Goal: Task Accomplishment & Management: Use online tool/utility

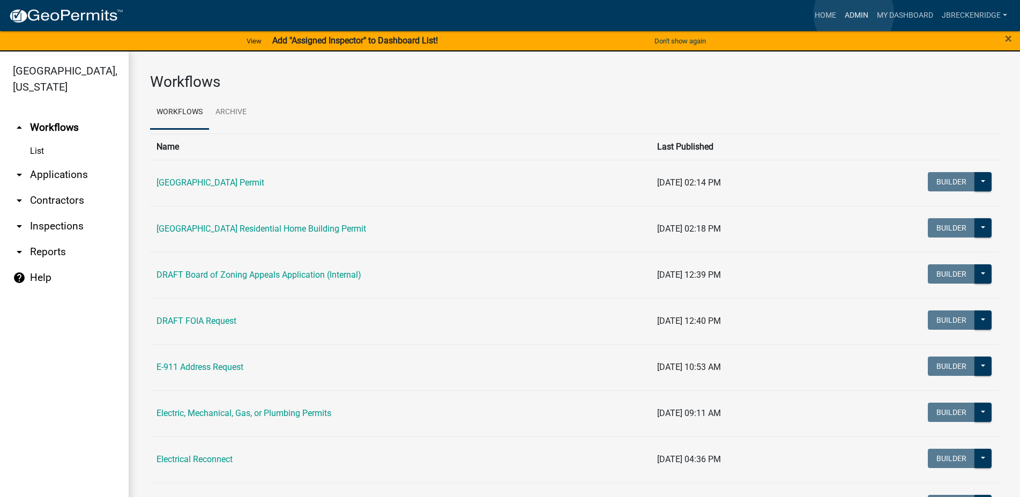
click at [854, 14] on link "Admin" at bounding box center [857, 15] width 32 height 20
click at [42, 252] on link "arrow_drop_down Reports" at bounding box center [64, 252] width 129 height 26
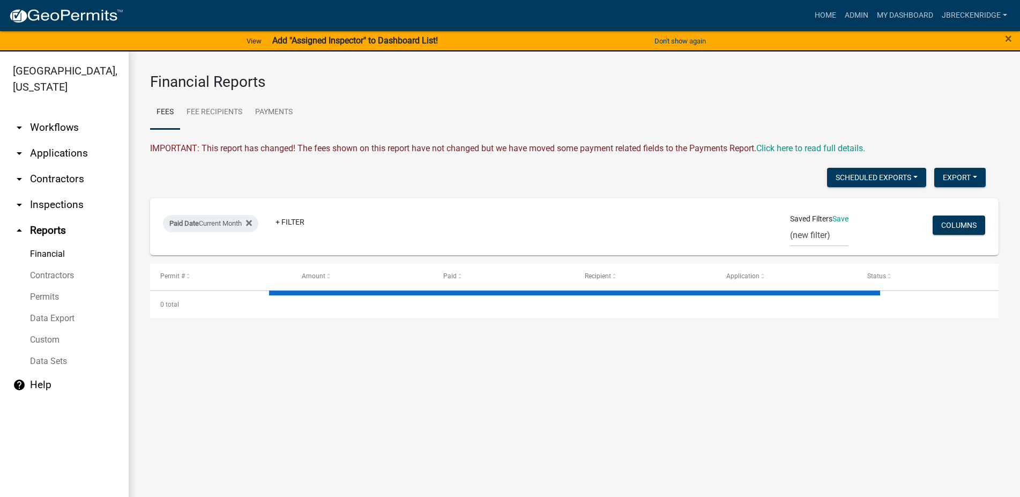
click at [53, 296] on link "Permits" at bounding box center [64, 296] width 129 height 21
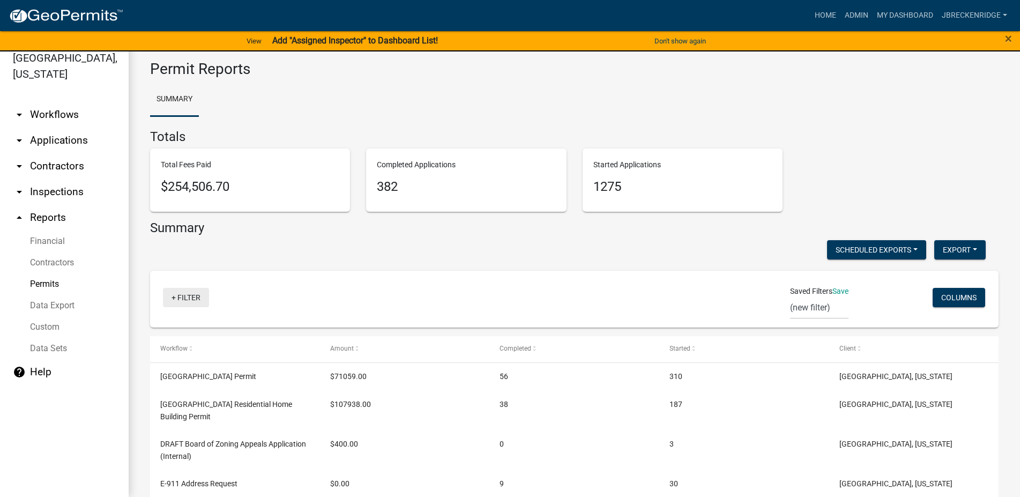
click at [185, 296] on link "+ Filter" at bounding box center [186, 297] width 46 height 19
click at [292, 264] on div "Summary Scheduled Exports + Create New Export Excel Format (.xlsx) CSV Format (…" at bounding box center [574, 486] width 849 height 532
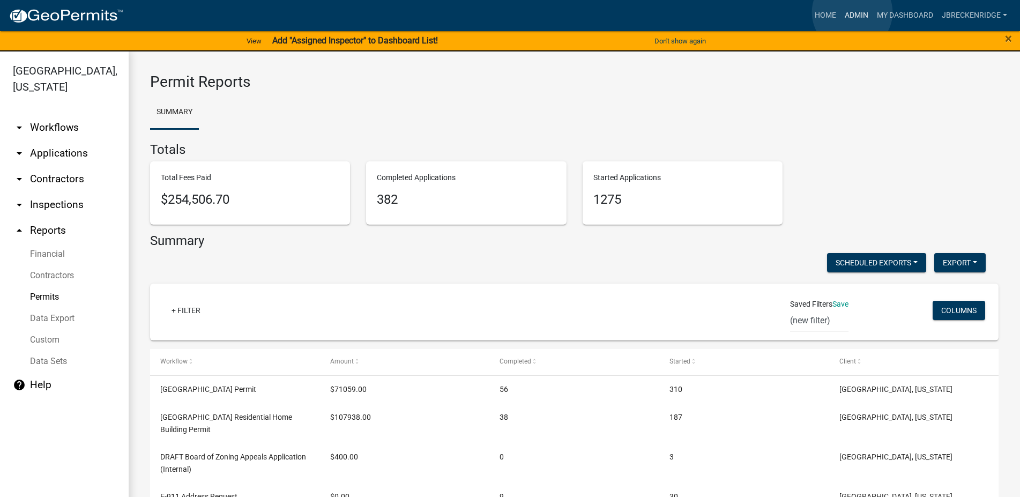
click at [852, 12] on link "Admin" at bounding box center [857, 15] width 32 height 20
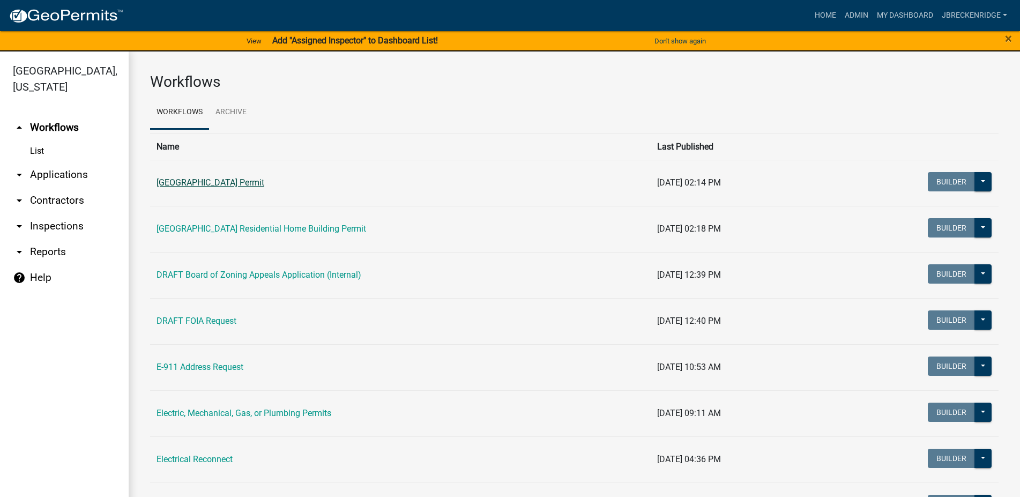
click at [262, 183] on link "Abbeville County Building Permit" at bounding box center [211, 182] width 108 height 10
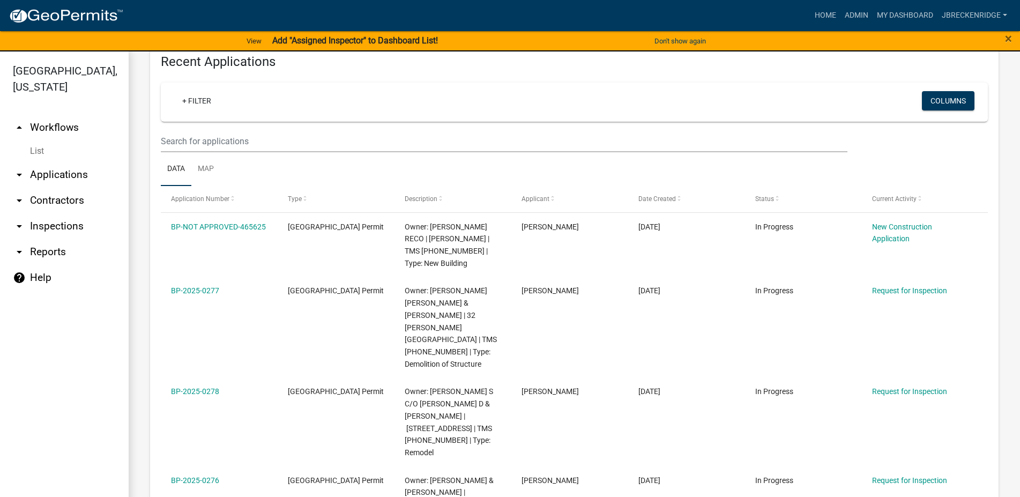
scroll to position [367, 0]
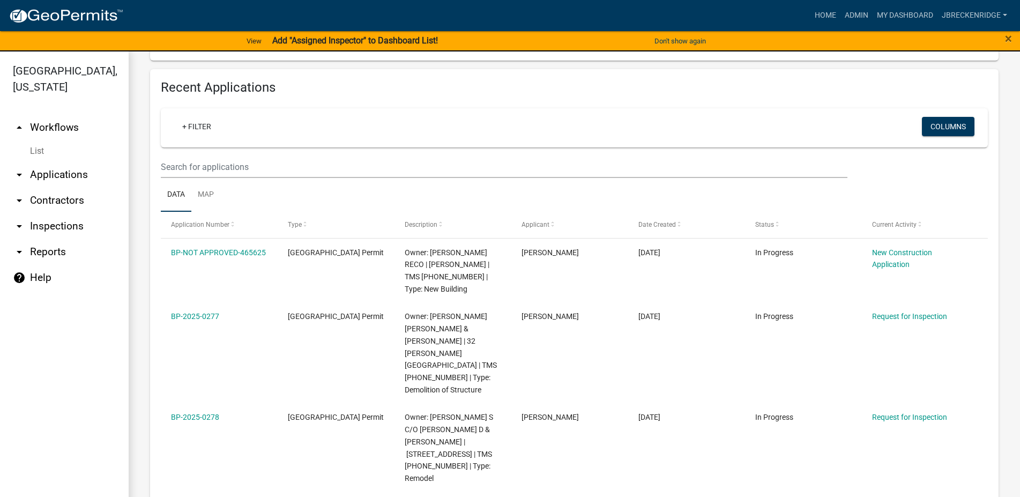
click at [204, 140] on div "+ Filter Columns" at bounding box center [574, 127] width 817 height 39
click at [202, 129] on link "+ Filter" at bounding box center [197, 126] width 46 height 19
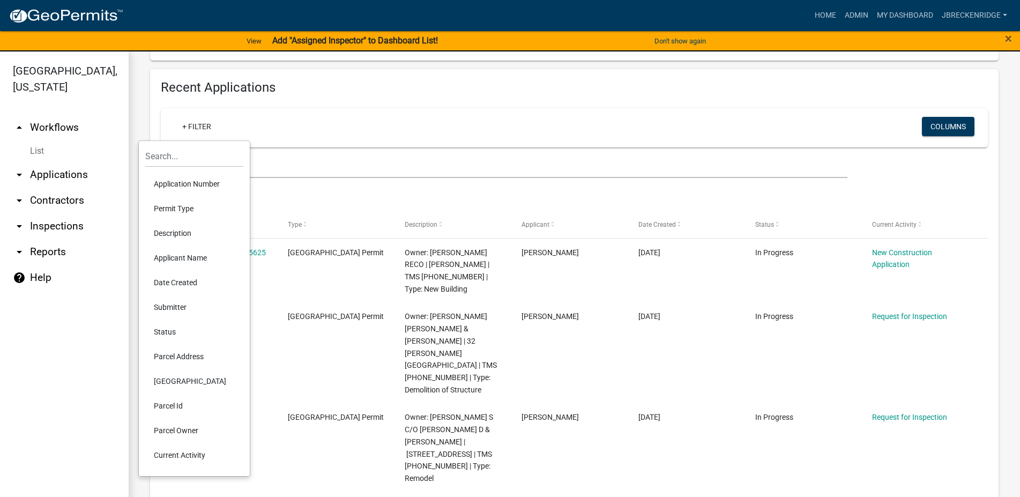
click at [171, 408] on li "Parcel Id" at bounding box center [194, 405] width 98 height 25
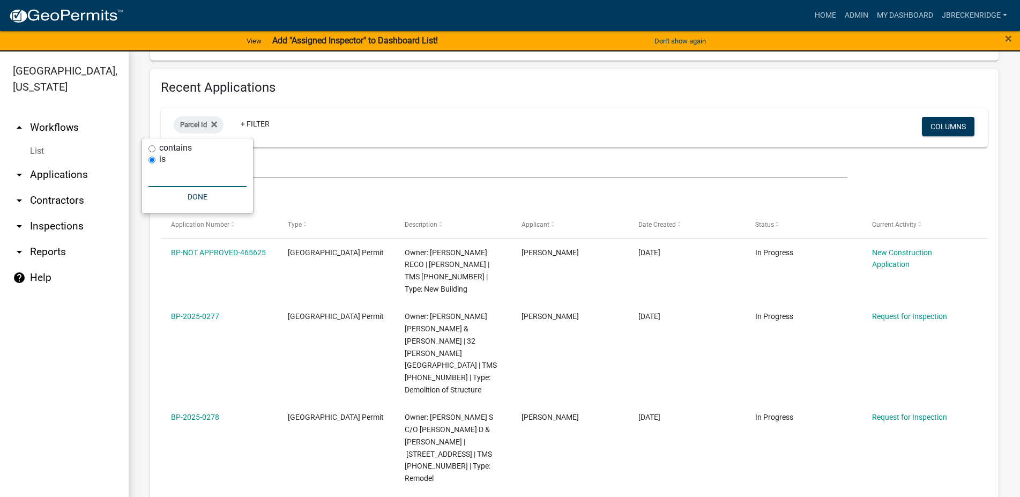
click at [190, 177] on input "text" at bounding box center [197, 176] width 98 height 22
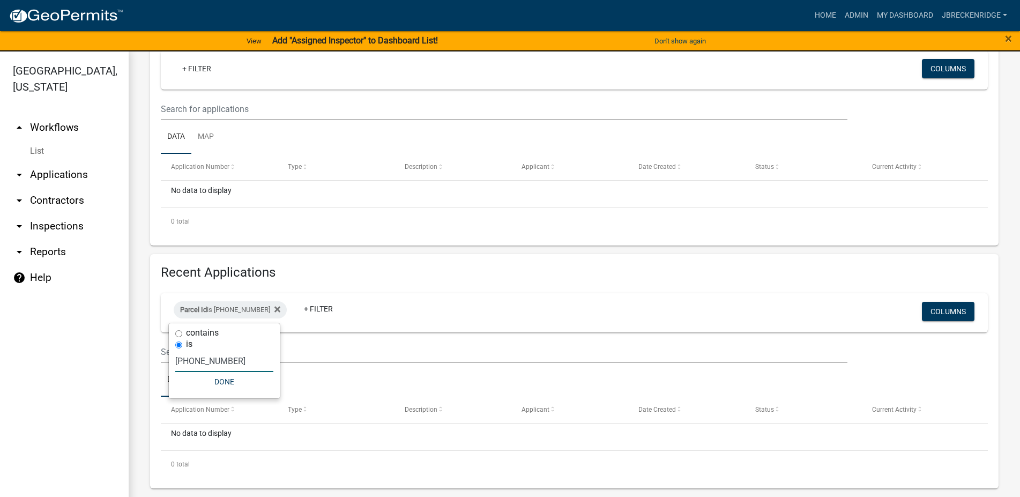
scroll to position [13, 0]
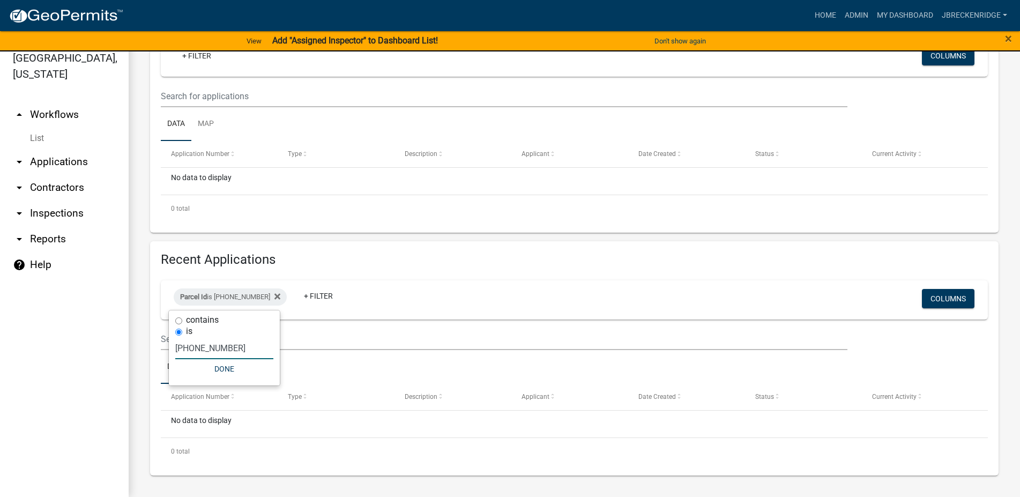
type input "095-00-00-126"
click at [178, 321] on input "contains" at bounding box center [178, 320] width 7 height 7
radio input "true"
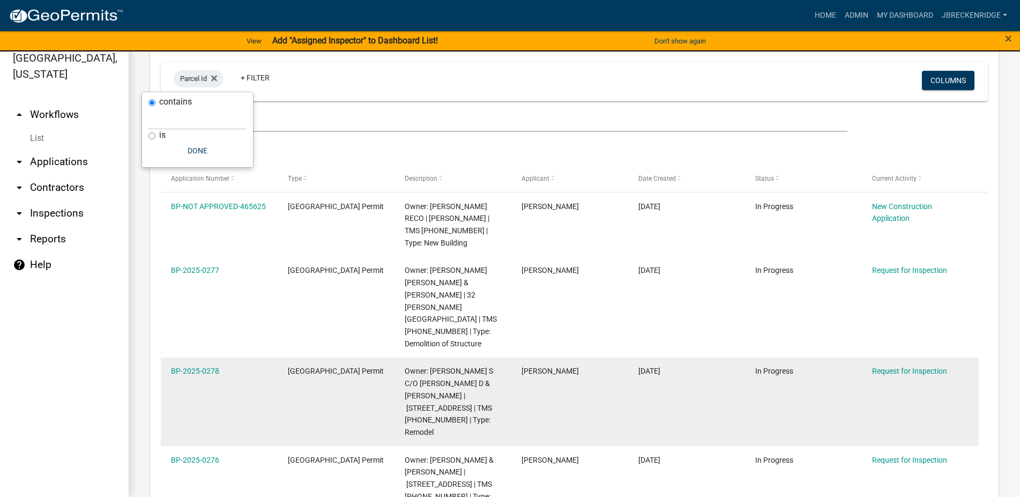
scroll to position [277, 0]
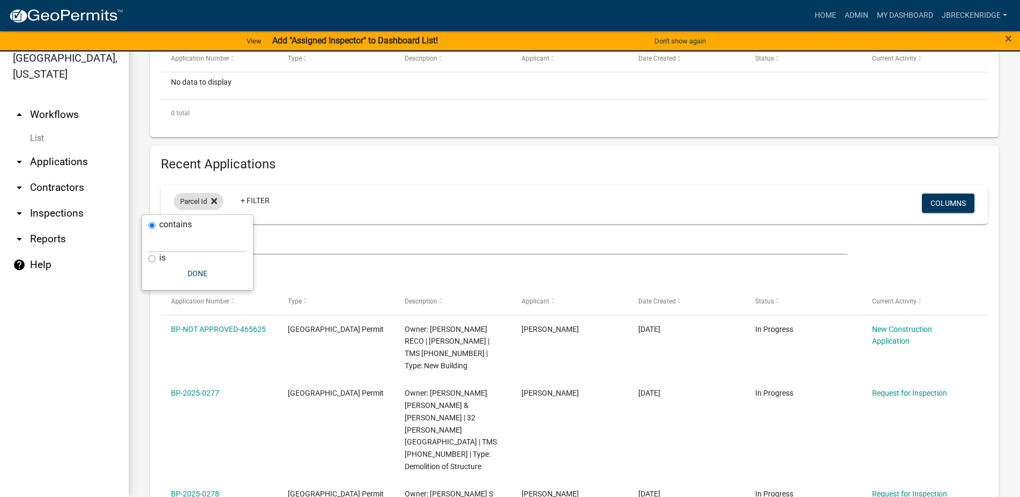
click at [219, 198] on div "Parcel Id" at bounding box center [199, 201] width 50 height 17
click at [217, 199] on icon at bounding box center [214, 201] width 6 height 9
click at [196, 199] on link "+ Filter" at bounding box center [197, 203] width 46 height 19
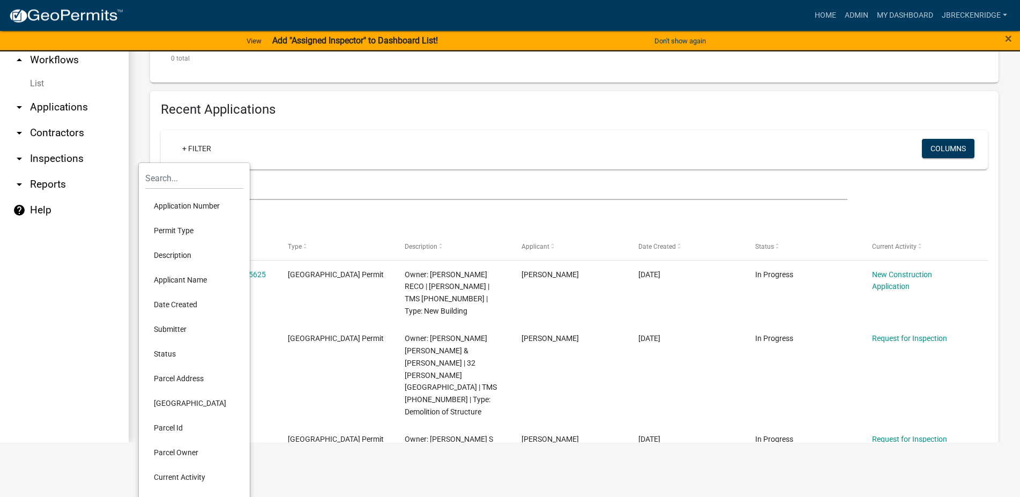
scroll to position [69, 0]
click at [198, 377] on li "Parcel Address" at bounding box center [194, 377] width 98 height 25
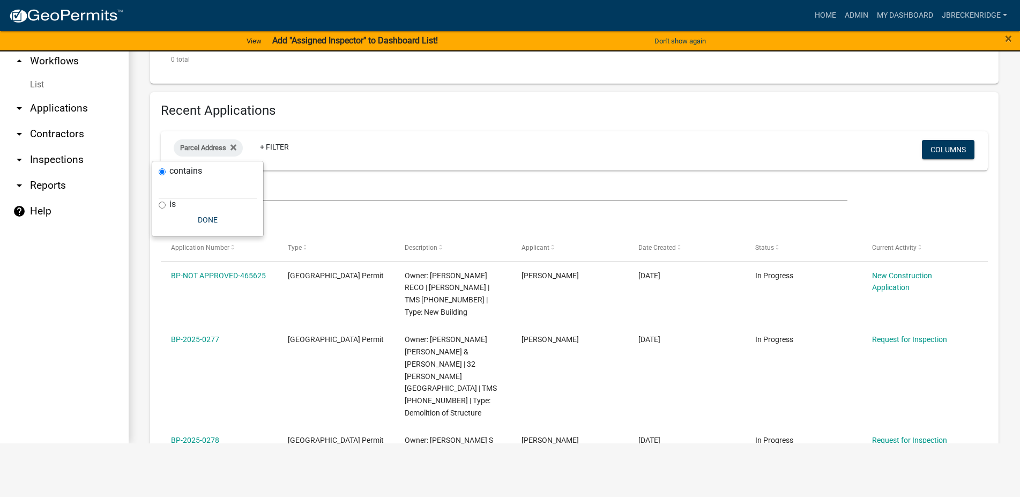
scroll to position [13, 0]
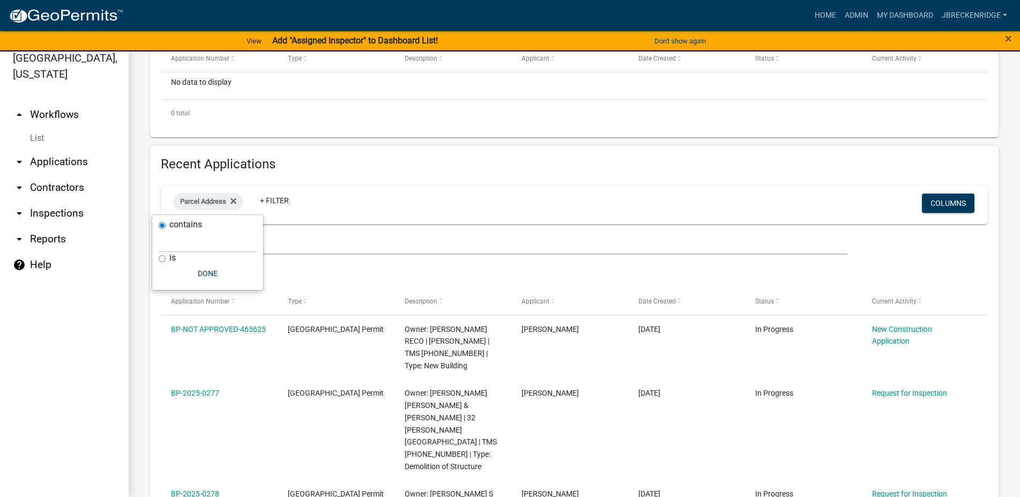
click at [166, 258] on div "is" at bounding box center [208, 257] width 98 height 11
click at [164, 258] on input "is" at bounding box center [162, 258] width 7 height 7
radio input "true"
click at [178, 250] on input "text" at bounding box center [208, 253] width 98 height 22
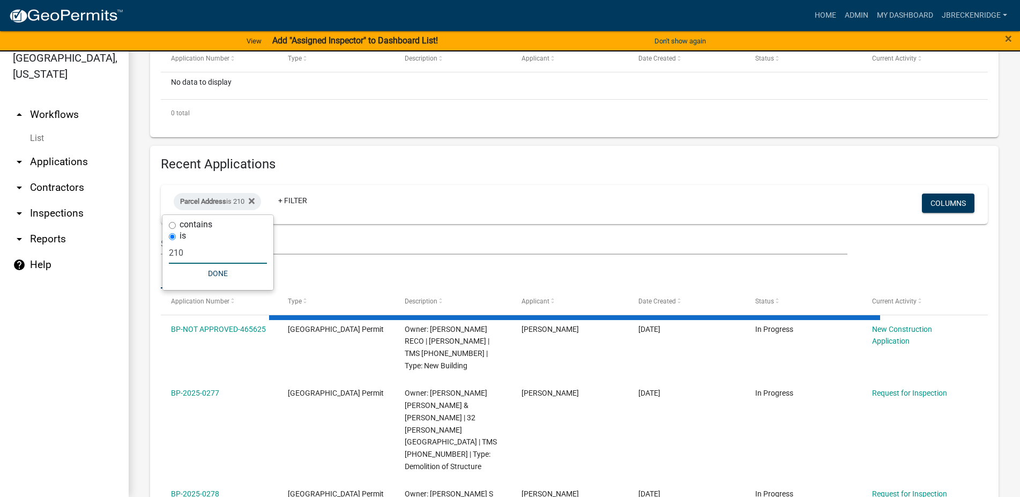
scroll to position [155, 0]
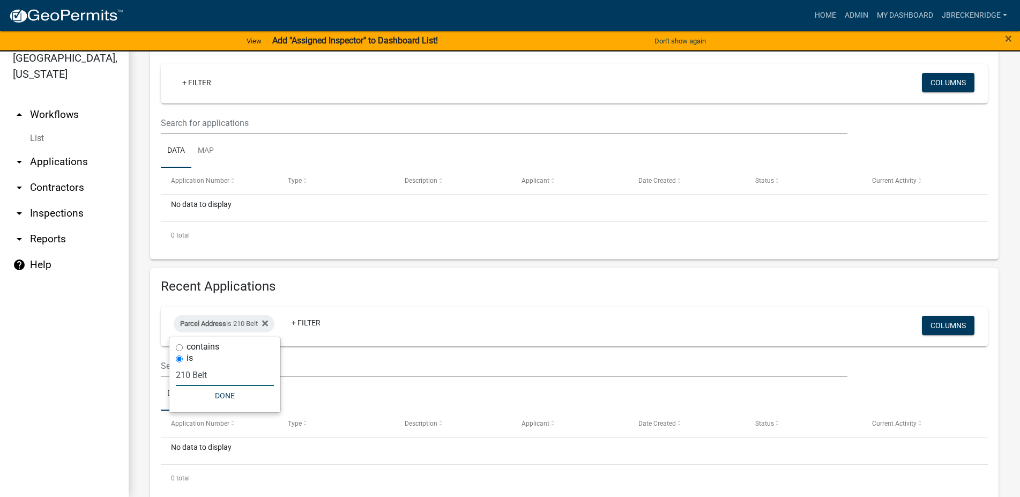
type input "210 Belt"
click at [182, 346] on input "contains" at bounding box center [179, 347] width 7 height 7
radio input "true"
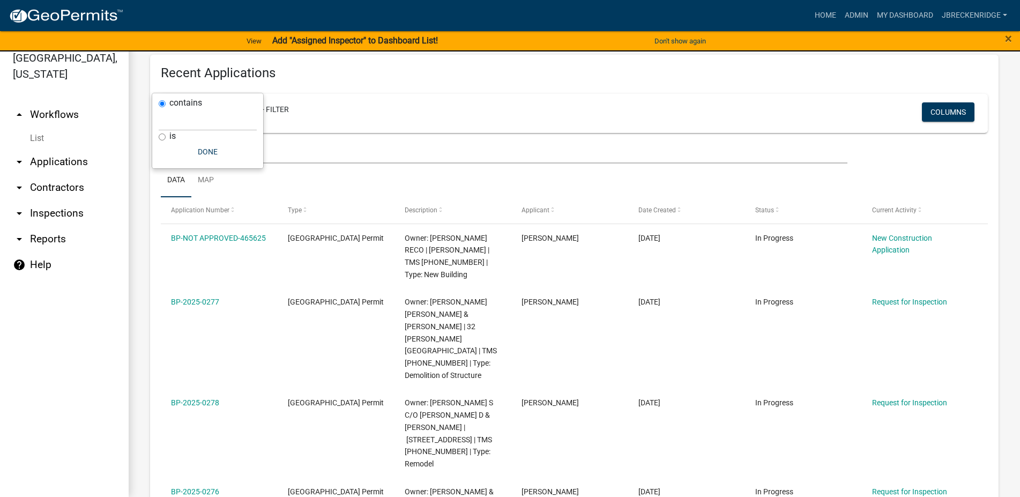
scroll to position [399, 0]
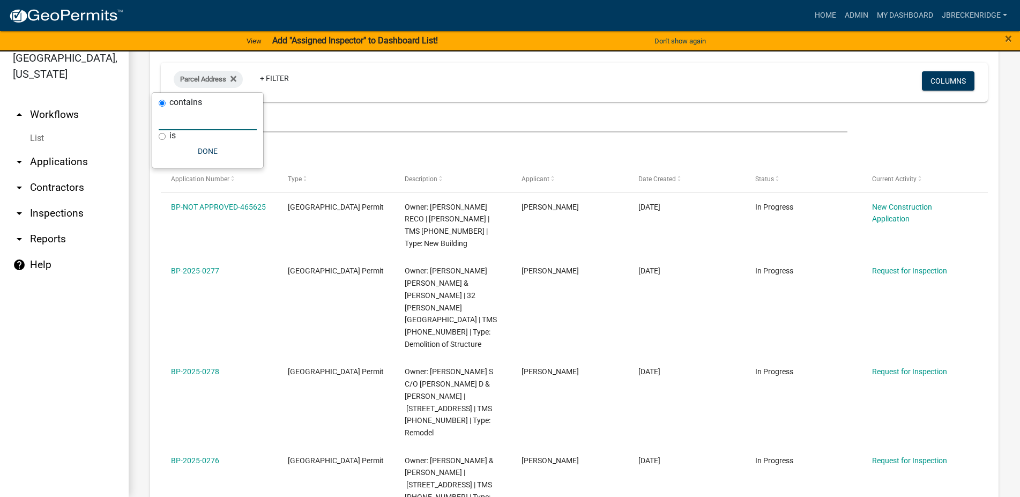
click at [178, 121] on input "text" at bounding box center [208, 119] width 98 height 22
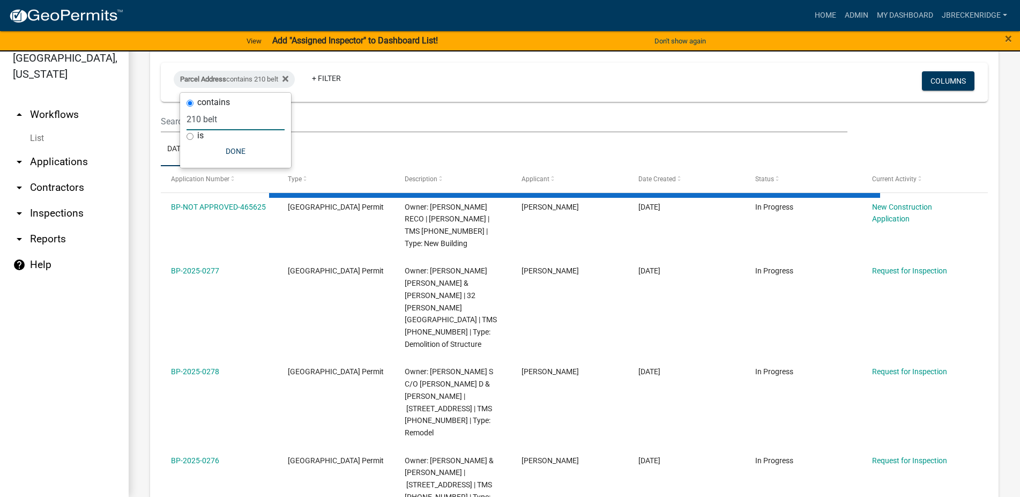
scroll to position [182, 0]
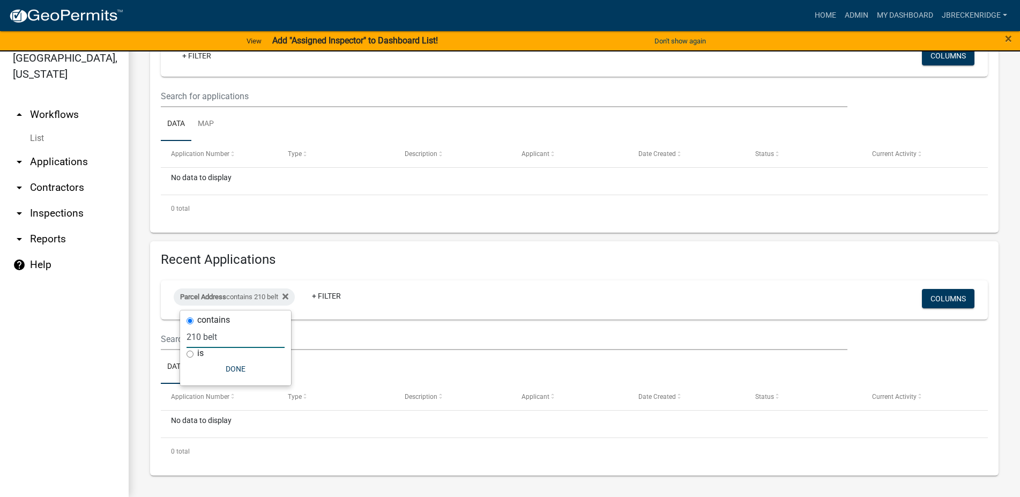
type input "210 belt"
click at [139, 157] on div "Abbeville County Building Permit Apply online for a Abbeville County SC Buildin…" at bounding box center [574, 177] width 891 height 640
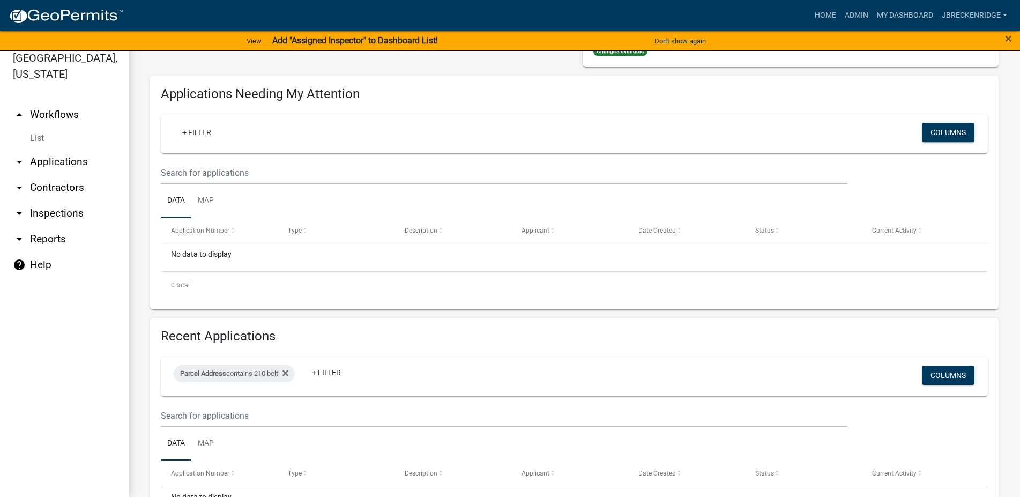
scroll to position [0, 0]
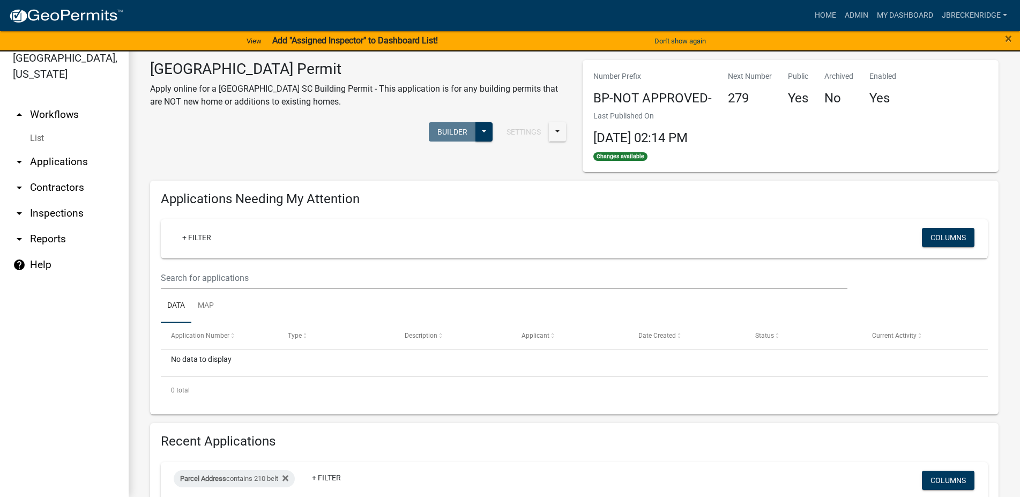
click at [43, 158] on link "arrow_drop_down Applications" at bounding box center [64, 162] width 129 height 26
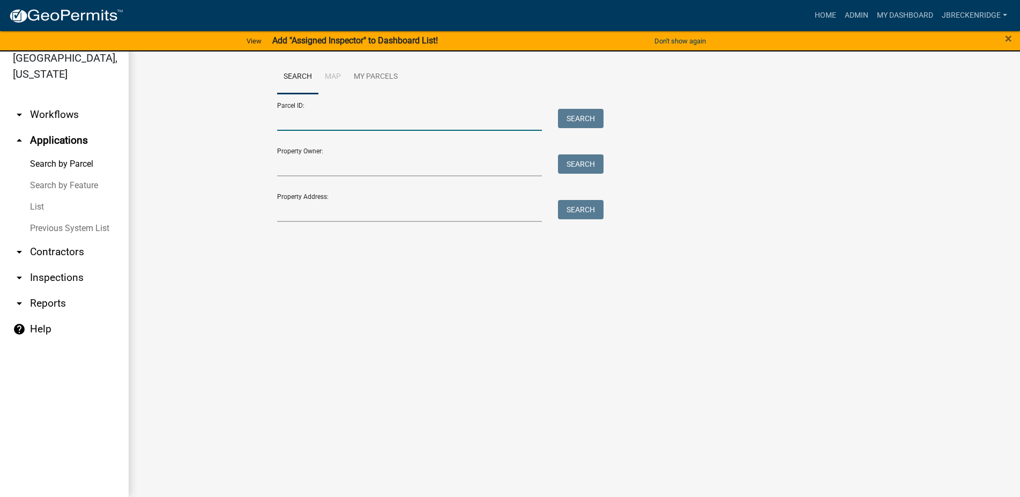
click at [348, 118] on input "Parcel ID:" at bounding box center [409, 120] width 265 height 22
click at [310, 123] on input "Parcel ID:" at bounding box center [409, 120] width 265 height 22
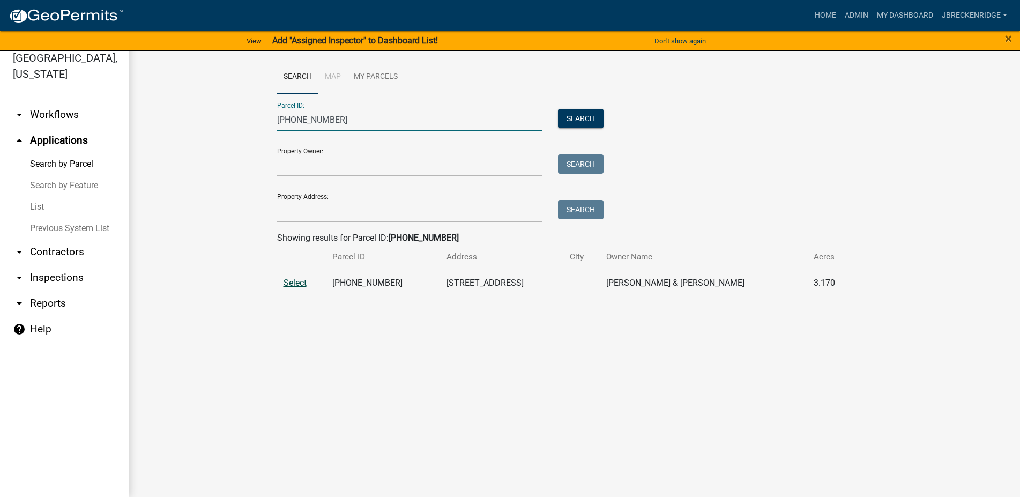
click at [289, 284] on span "Select" at bounding box center [295, 283] width 23 height 10
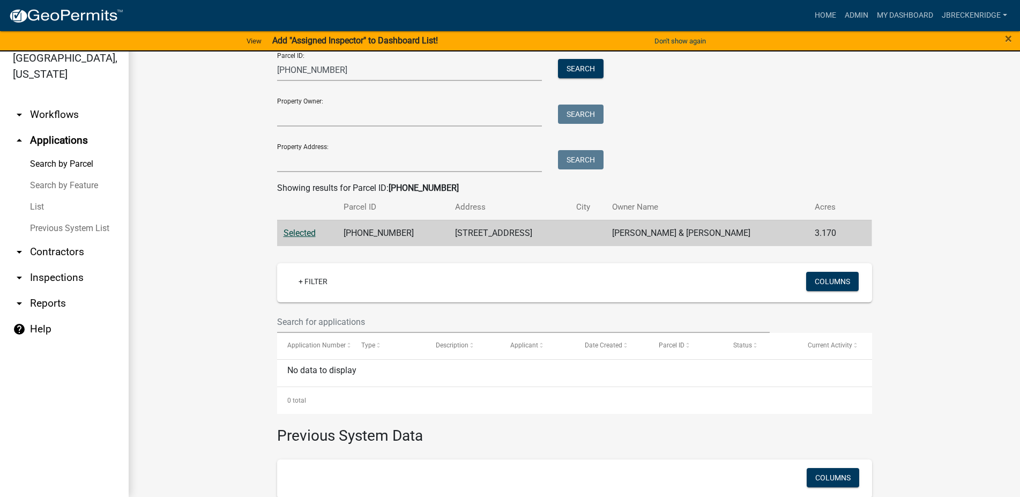
scroll to position [158, 0]
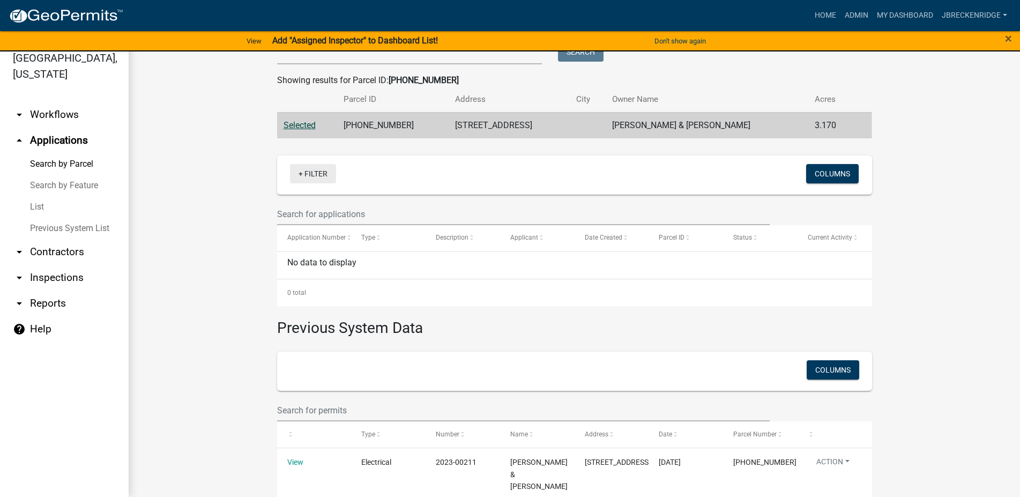
click at [298, 170] on link "+ Filter" at bounding box center [313, 173] width 46 height 19
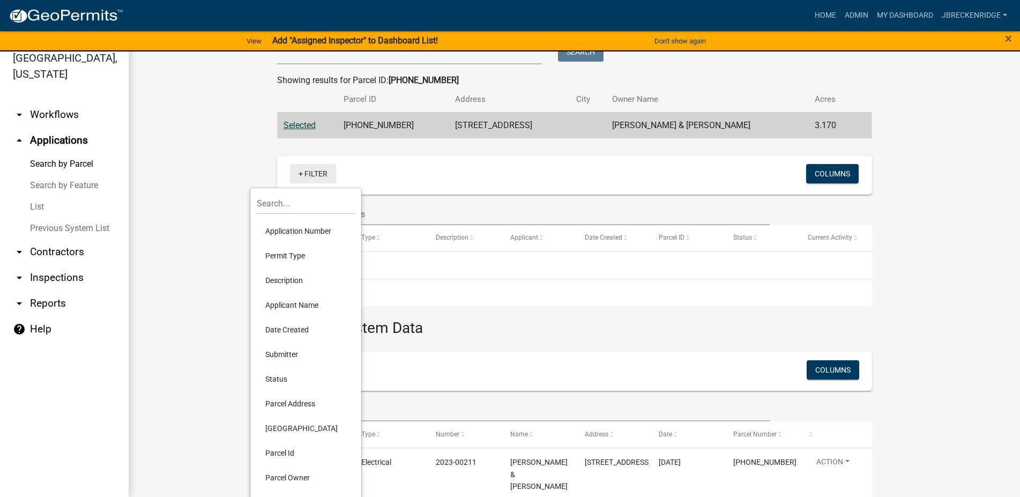
click at [298, 170] on link "+ Filter" at bounding box center [313, 173] width 46 height 19
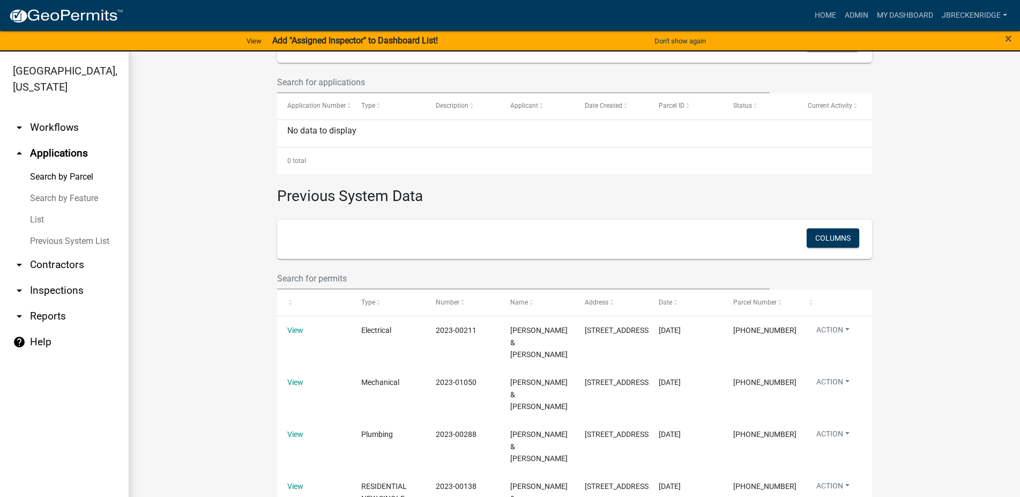
scroll to position [369, 0]
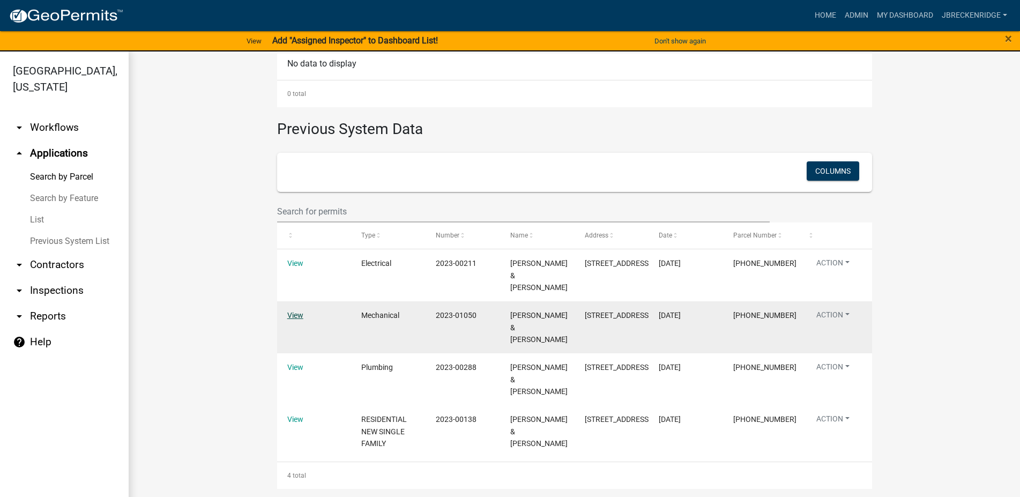
click at [295, 318] on link "View" at bounding box center [295, 315] width 16 height 9
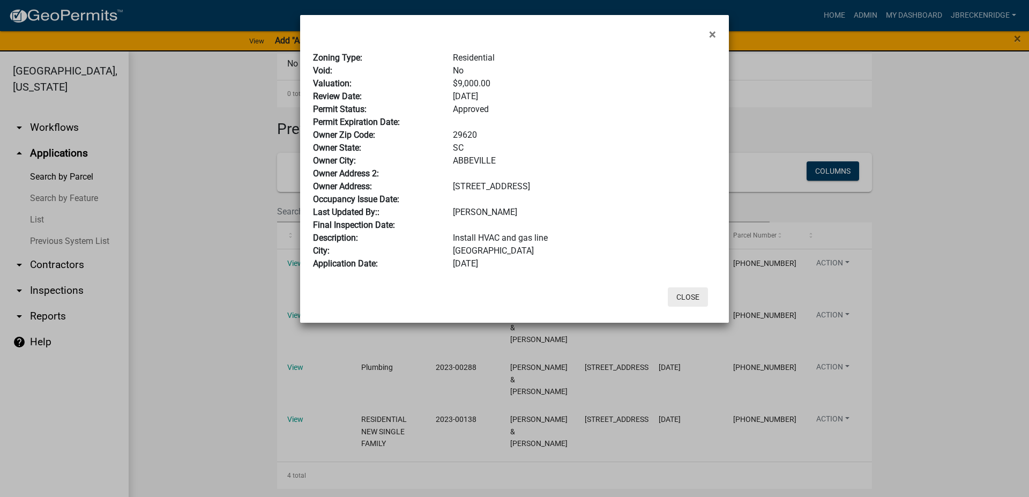
click at [685, 301] on button "Close" at bounding box center [688, 296] width 40 height 19
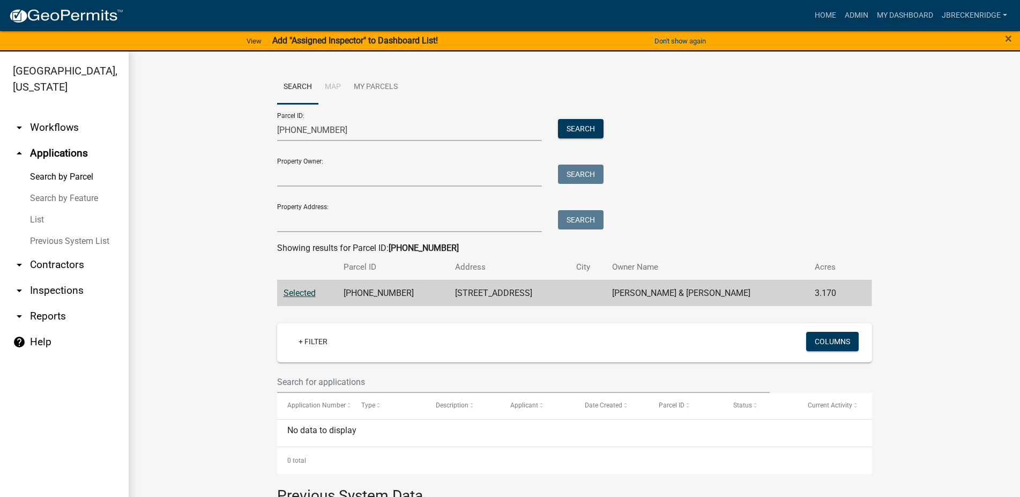
scroll to position [0, 0]
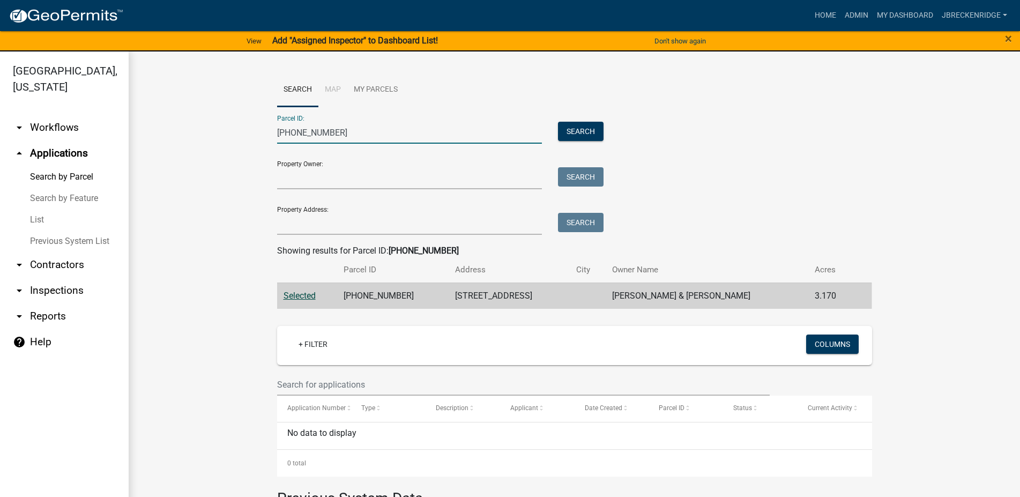
click at [399, 133] on input "095-00-00-126" at bounding box center [409, 133] width 265 height 22
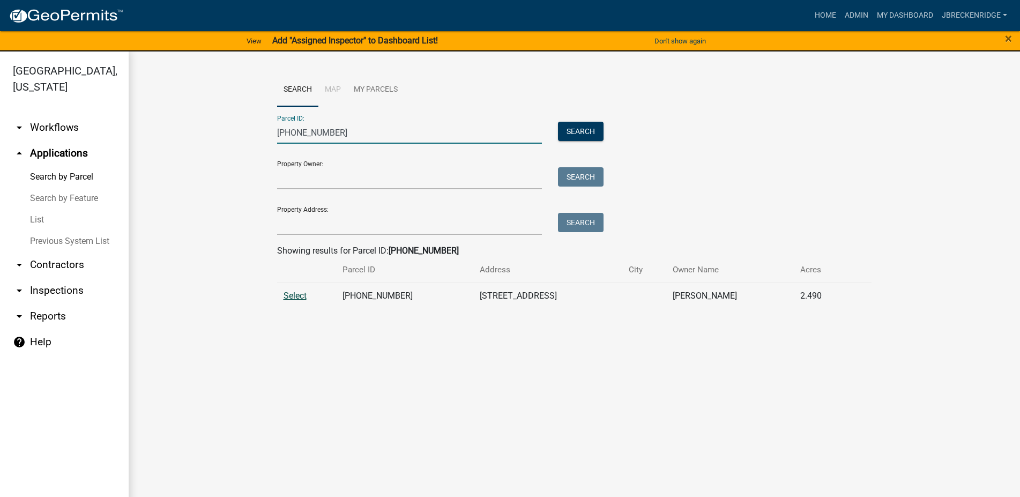
click at [298, 294] on span "Select" at bounding box center [295, 296] width 23 height 10
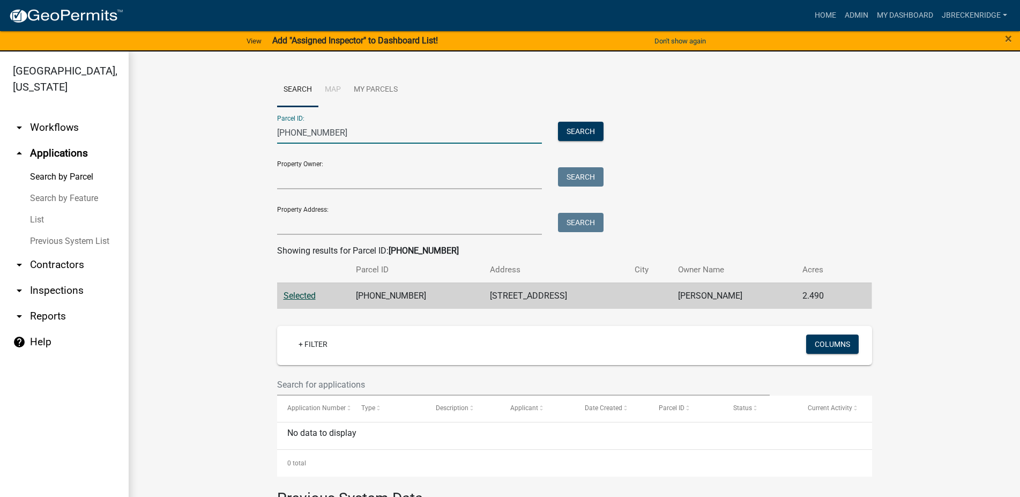
drag, startPoint x: 307, startPoint y: 136, endPoint x: 261, endPoint y: 134, distance: 46.2
click at [277, 134] on input "095-00-00-127" at bounding box center [409, 133] width 265 height 22
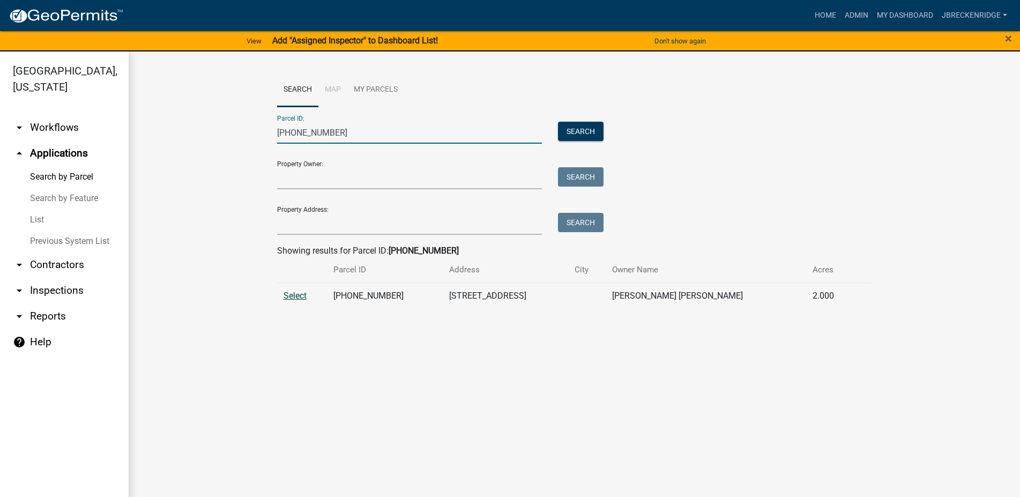
type input "108-00-00-178"
click at [287, 292] on span "Select" at bounding box center [295, 296] width 23 height 10
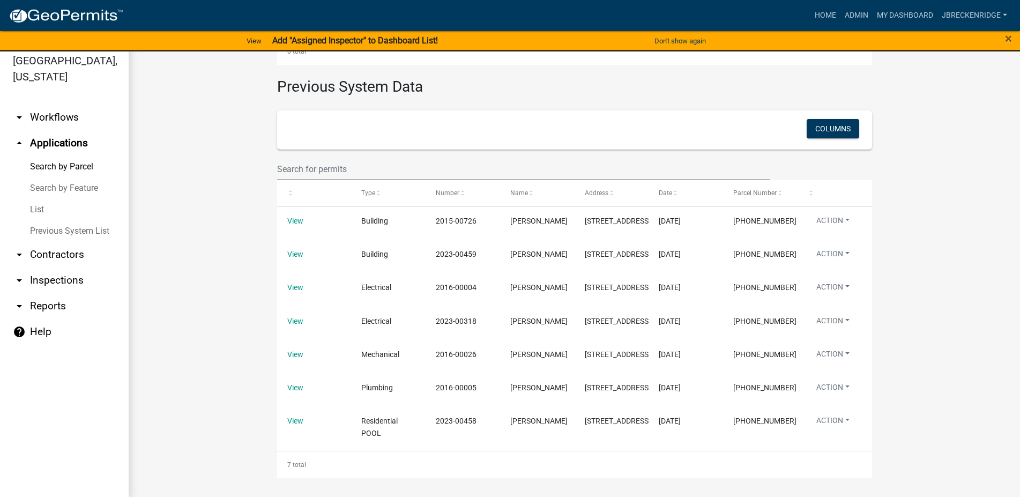
scroll to position [13, 0]
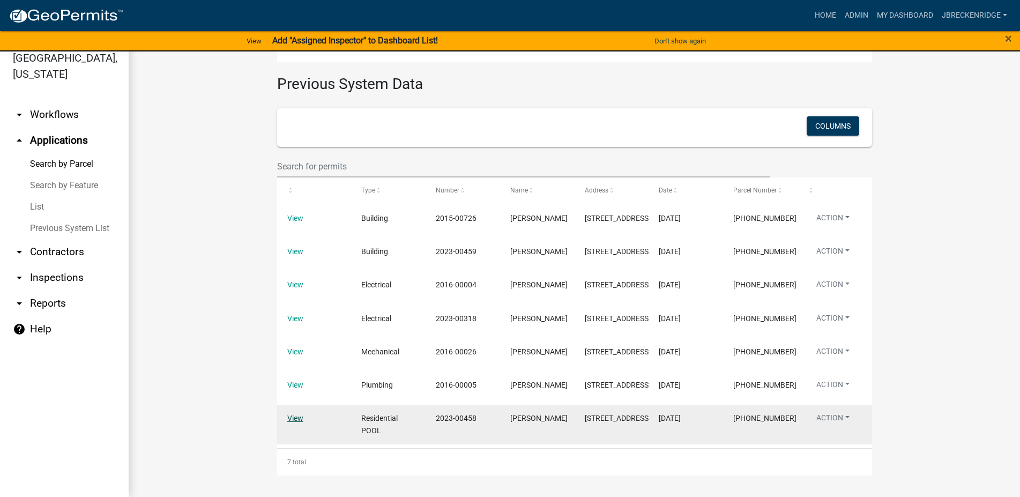
click at [287, 419] on link "View" at bounding box center [295, 418] width 16 height 9
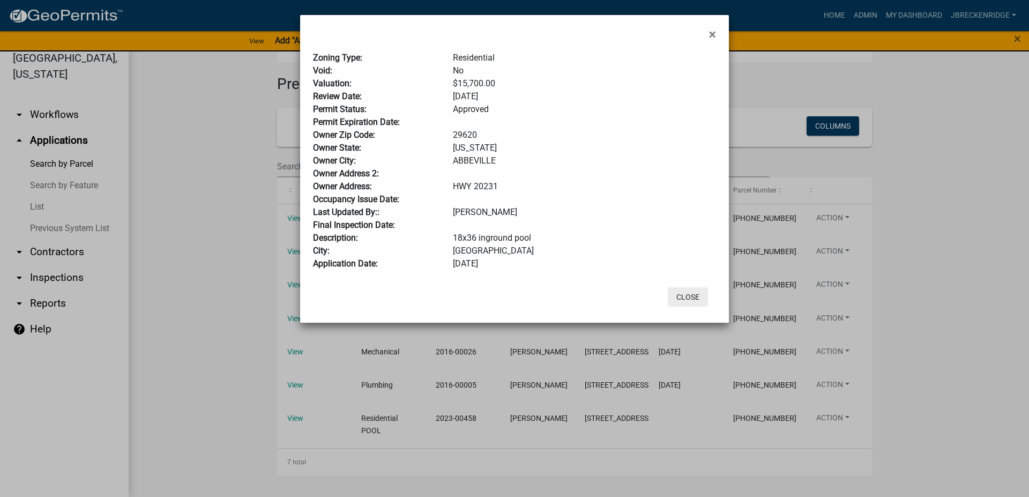
drag, startPoint x: 690, startPoint y: 295, endPoint x: 670, endPoint y: 289, distance: 20.7
click at [690, 294] on button "Close" at bounding box center [688, 296] width 40 height 19
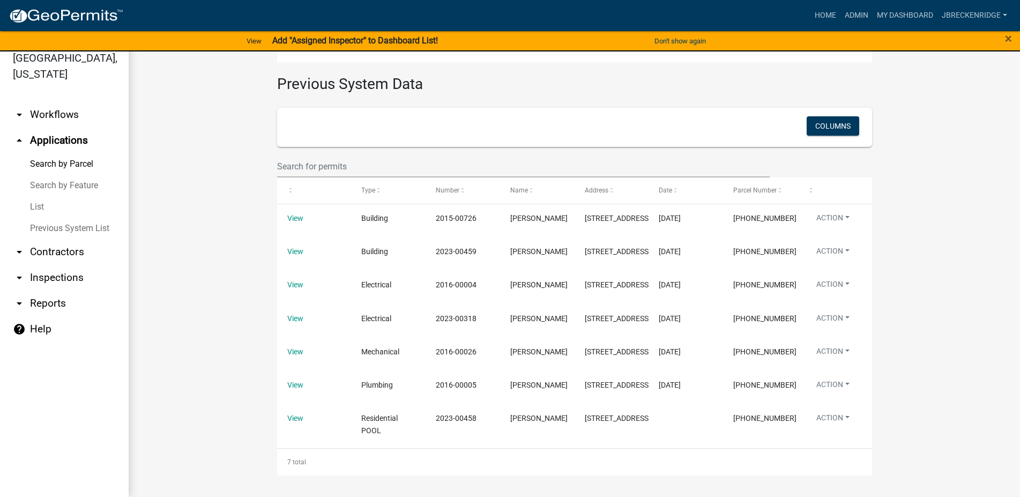
click at [64, 162] on link "Search by Parcel" at bounding box center [64, 163] width 129 height 21
click at [46, 143] on link "arrow_drop_up Applications" at bounding box center [64, 141] width 129 height 26
click at [42, 163] on link "Search by Parcel" at bounding box center [64, 163] width 129 height 21
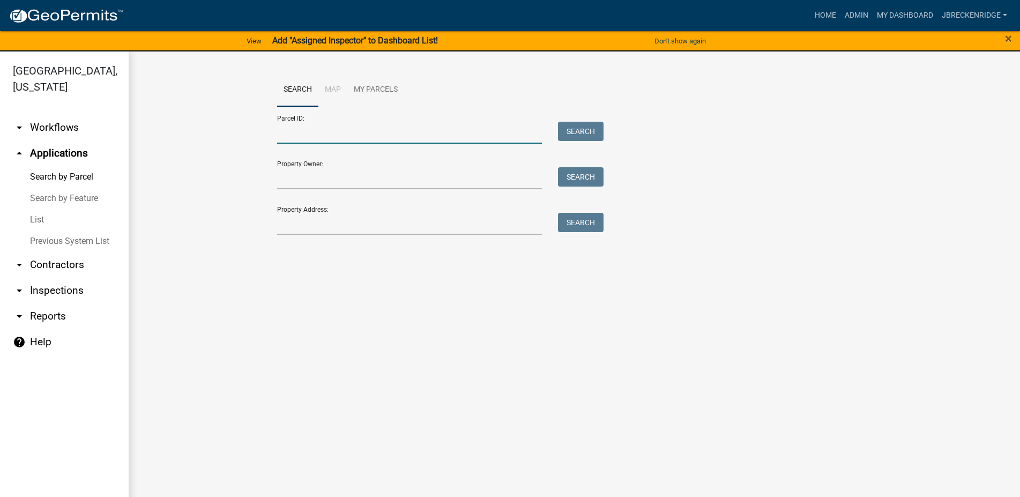
click at [335, 133] on input "Parcel ID:" at bounding box center [409, 133] width 265 height 22
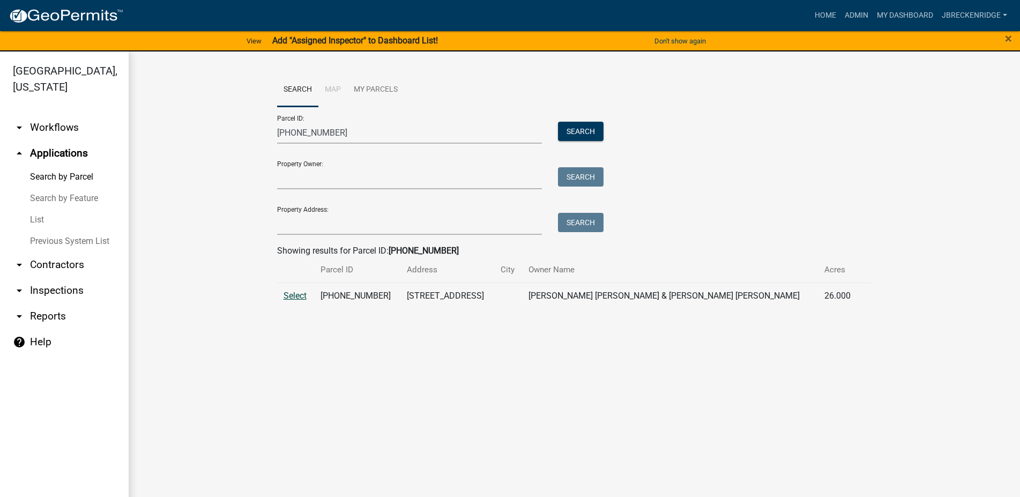
click at [303, 300] on span "Select" at bounding box center [295, 296] width 23 height 10
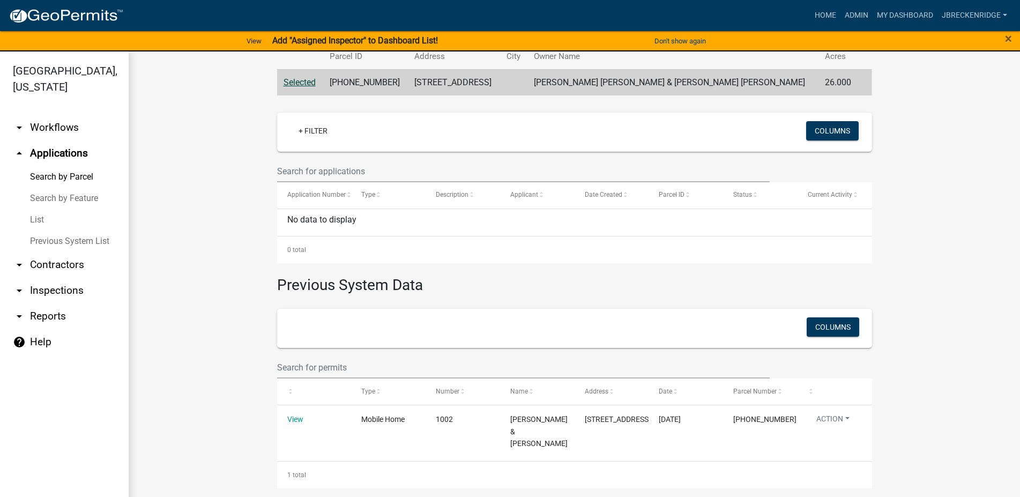
scroll to position [13, 0]
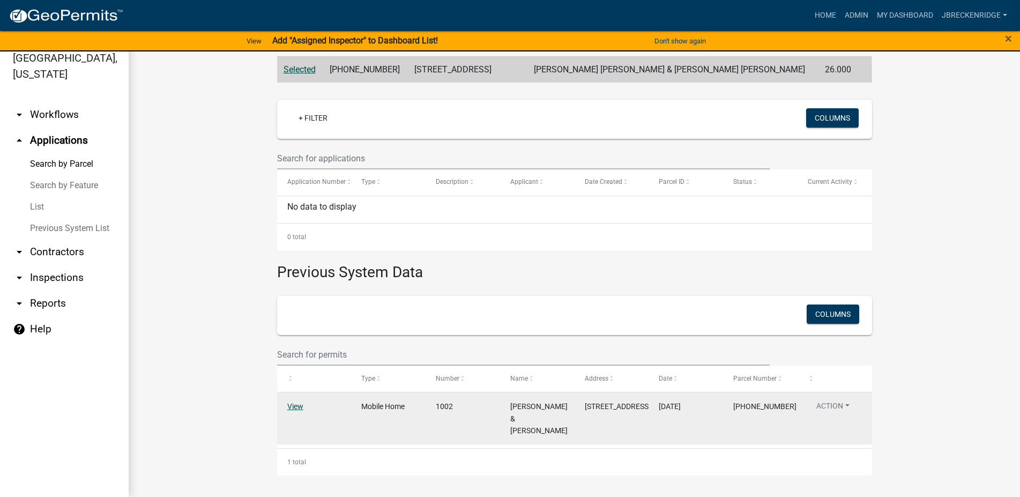
click at [296, 402] on link "View" at bounding box center [295, 406] width 16 height 9
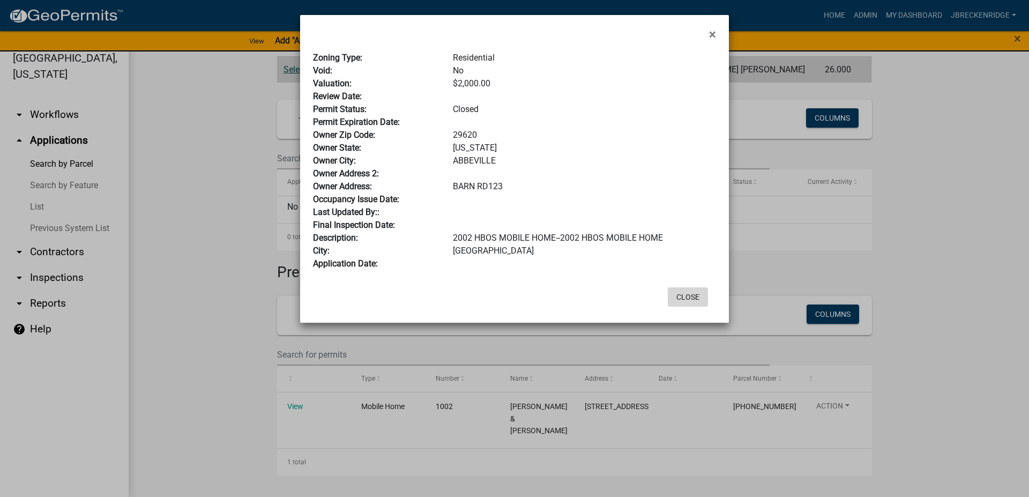
click at [698, 296] on button "Close" at bounding box center [688, 296] width 40 height 19
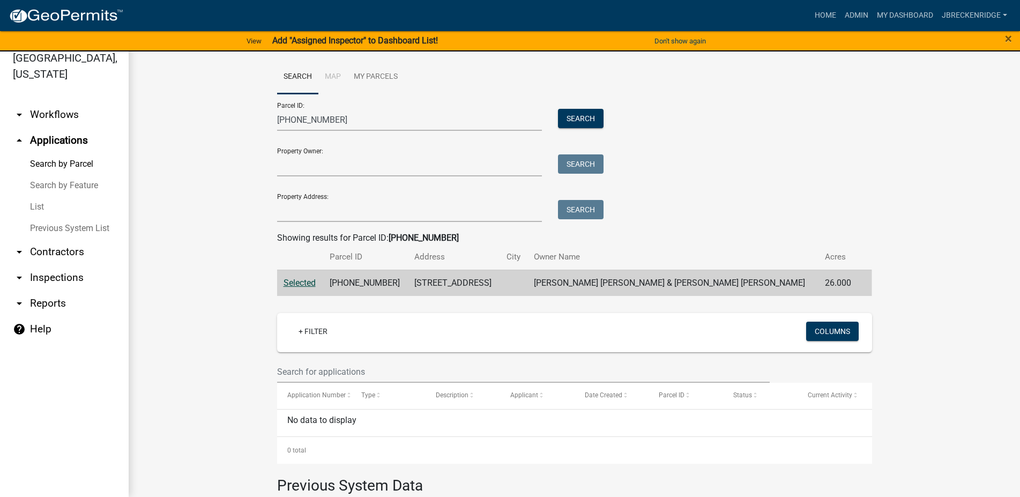
scroll to position [0, 0]
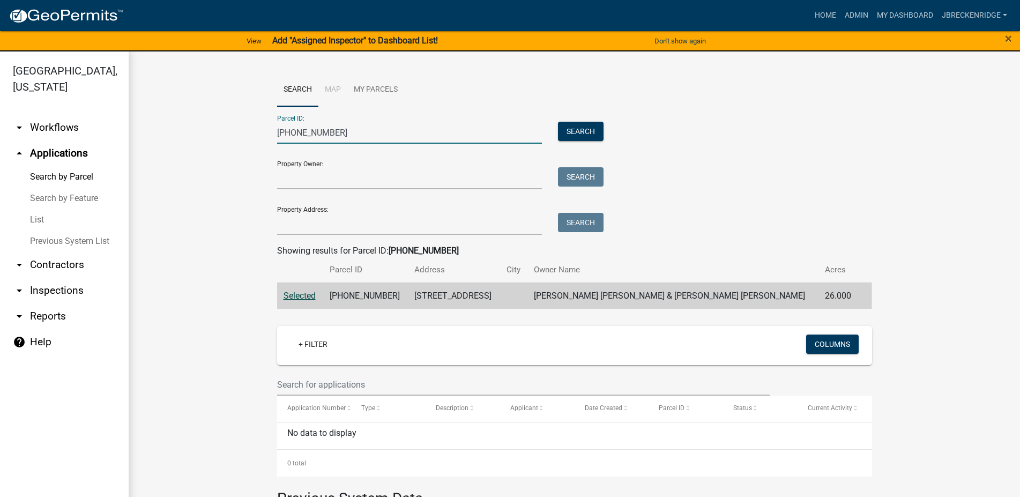
drag, startPoint x: 380, startPoint y: 138, endPoint x: 247, endPoint y: 129, distance: 132.7
click at [277, 132] on input "[PHONE_NUMBER]" at bounding box center [409, 133] width 265 height 22
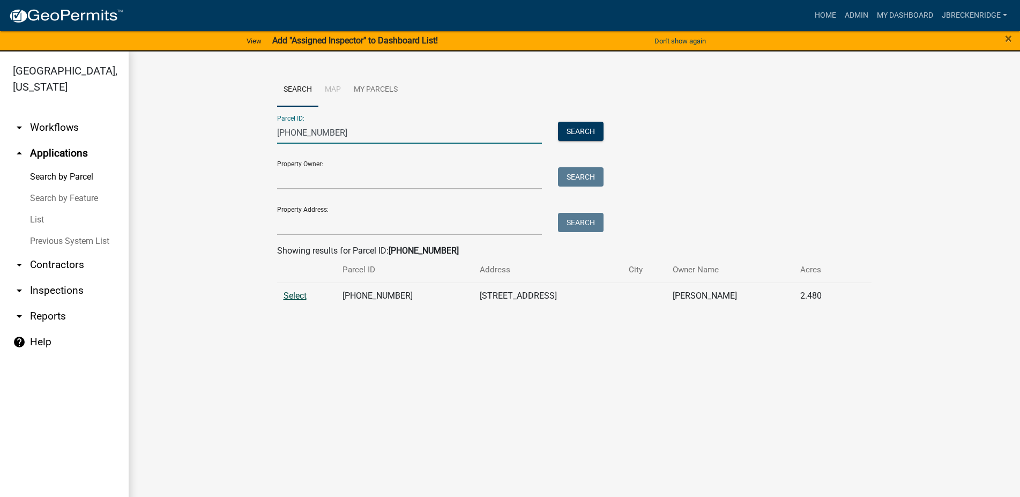
click at [299, 293] on span "Select" at bounding box center [295, 296] width 23 height 10
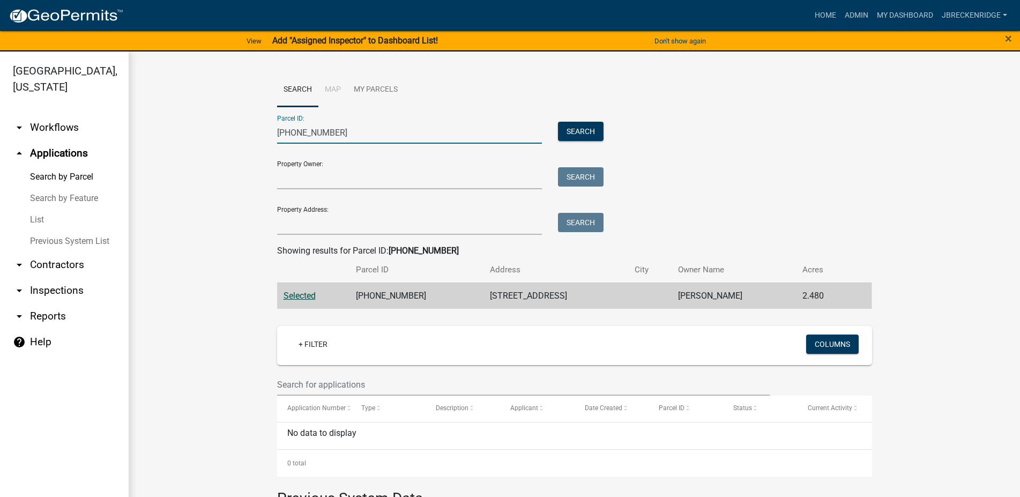
drag, startPoint x: 357, startPoint y: 137, endPoint x: 250, endPoint y: 134, distance: 107.2
click at [277, 134] on input "[PHONE_NUMBER]" at bounding box center [409, 133] width 265 height 22
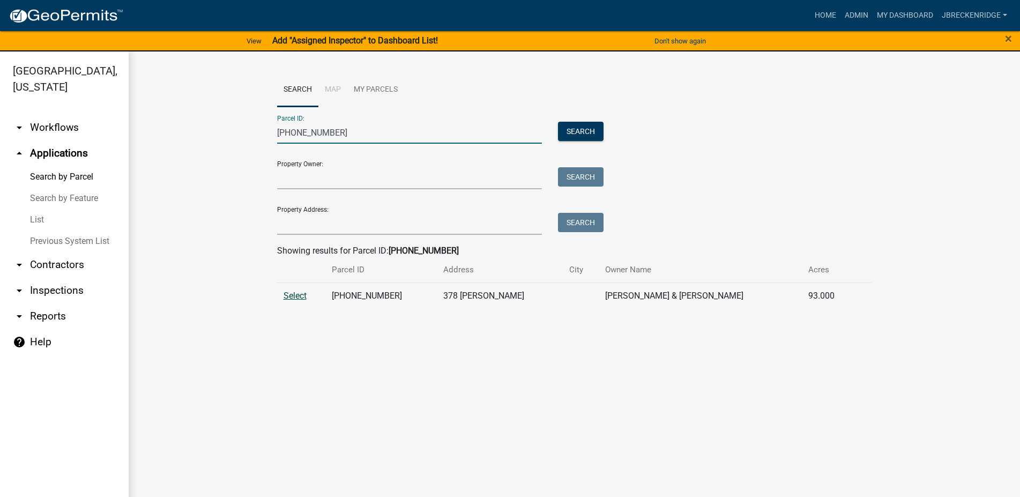
type input "[PHONE_NUMBER]"
click at [299, 299] on span "Select" at bounding box center [295, 296] width 23 height 10
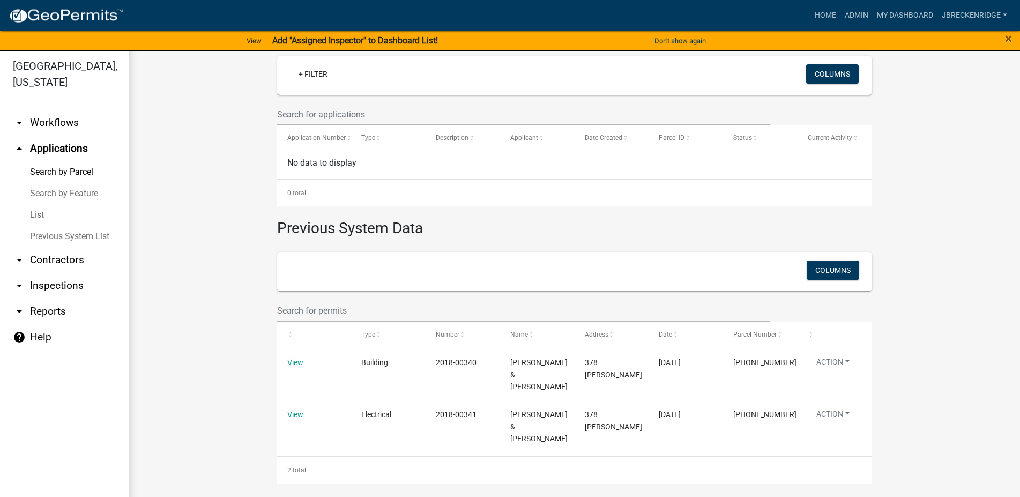
scroll to position [13, 0]
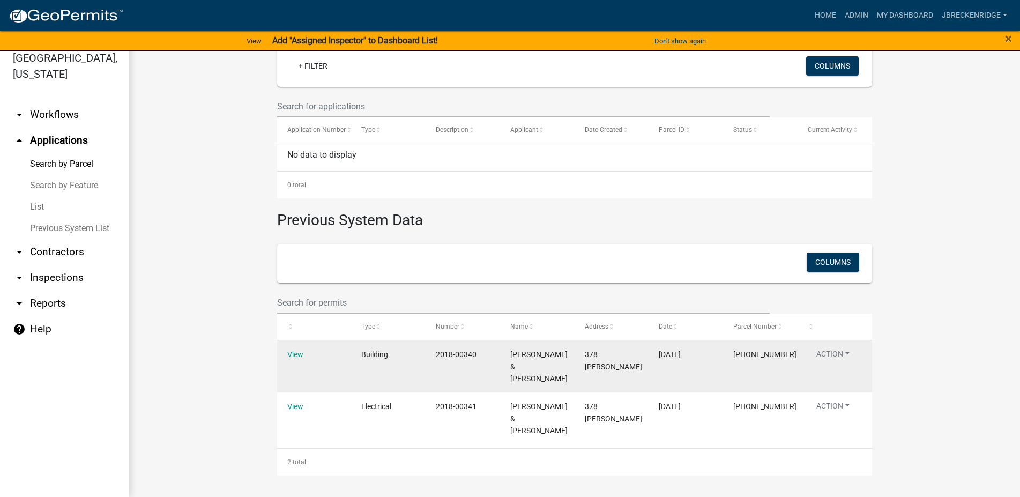
click at [301, 354] on div "View" at bounding box center [314, 354] width 54 height 12
click at [296, 354] on link "View" at bounding box center [295, 354] width 16 height 9
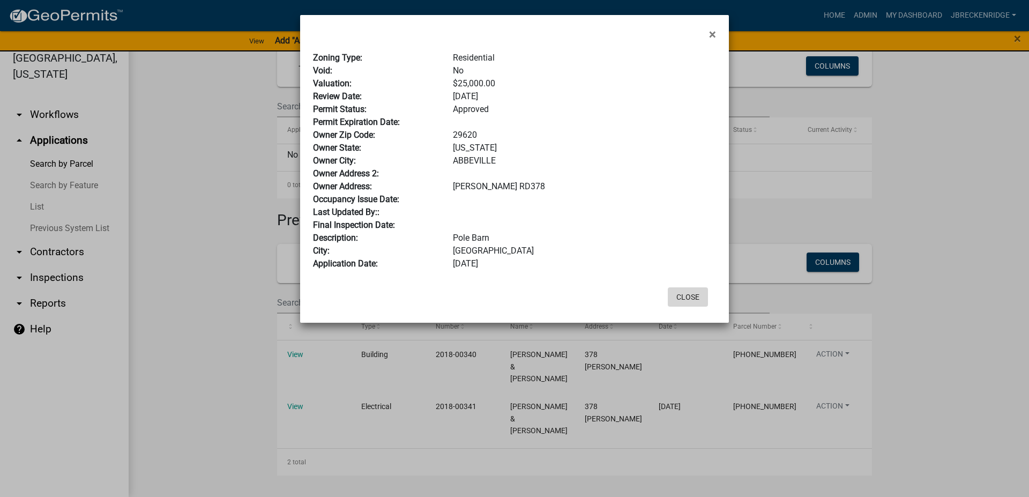
click at [679, 296] on button "Close" at bounding box center [688, 296] width 40 height 19
